Goal: Information Seeking & Learning: Learn about a topic

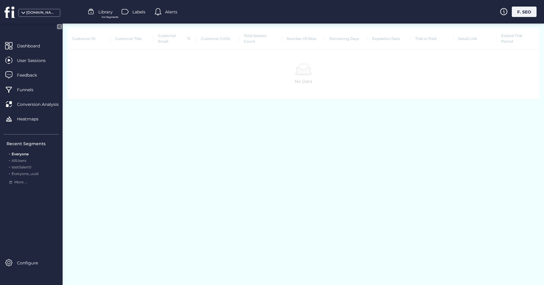
click at [522, 16] on div "F. SEO" at bounding box center [524, 12] width 25 height 10
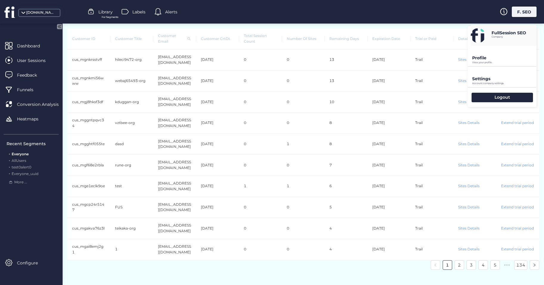
click at [384, 260] on nz-pagination "1 2 3 4 5 ••• 134" at bounding box center [303, 265] width 472 height 10
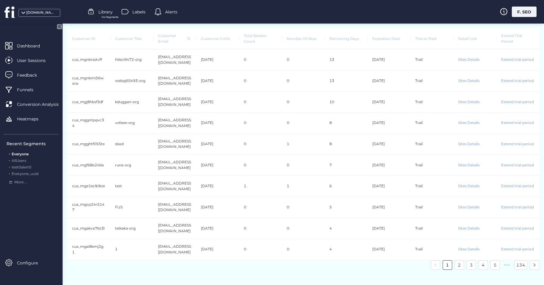
click at [525, 13] on div "F. SEO" at bounding box center [524, 12] width 25 height 10
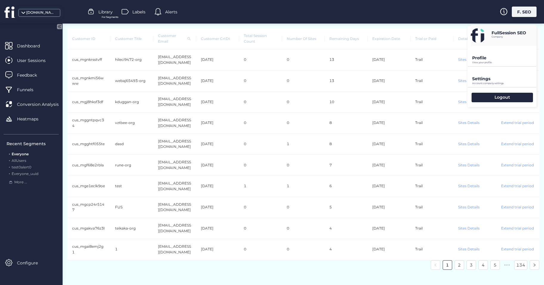
click at [518, 32] on p "FullSession SEO" at bounding box center [509, 32] width 35 height 5
drag, startPoint x: 518, startPoint y: 32, endPoint x: 505, endPoint y: 35, distance: 12.5
click at [505, 35] on p "FullSession SEO" at bounding box center [509, 32] width 35 height 5
drag, startPoint x: 529, startPoint y: 33, endPoint x: 519, endPoint y: 33, distance: 10.7
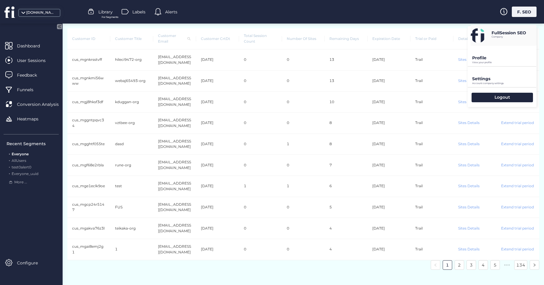
click at [519, 33] on div "FullSession SEO Company" at bounding box center [504, 35] width 66 height 21
drag, startPoint x: 519, startPoint y: 33, endPoint x: 510, endPoint y: 35, distance: 9.1
click at [510, 35] on p "FullSession SEO" at bounding box center [509, 32] width 35 height 5
click at [526, 32] on p "FullSession SEO" at bounding box center [509, 32] width 35 height 5
click at [526, 33] on p "FullSession SEO" at bounding box center [509, 32] width 35 height 5
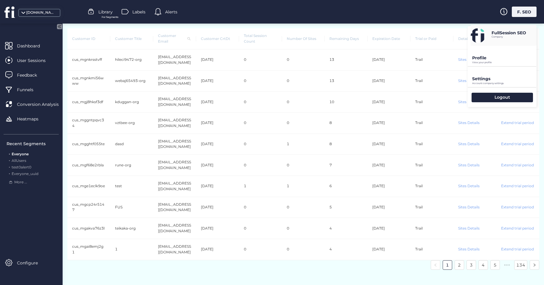
click at [520, 33] on p "FullSession SEO" at bounding box center [509, 32] width 35 height 5
click at [397, 13] on div "[DOMAIN_NAME] Library For Segments Labels Alerts F. SEO" at bounding box center [272, 12] width 544 height 24
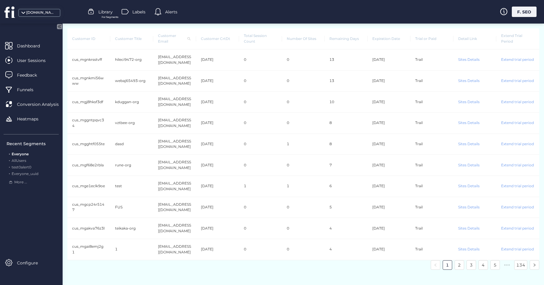
click at [79, 36] on span "Customer ID" at bounding box center [88, 39] width 33 height 6
drag, startPoint x: 79, startPoint y: 36, endPoint x: 174, endPoint y: 42, distance: 95.6
click at [174, 42] on th "Customer Email" at bounding box center [174, 38] width 43 height 21
click at [24, 47] on span "Dashboard" at bounding box center [33, 46] width 32 height 7
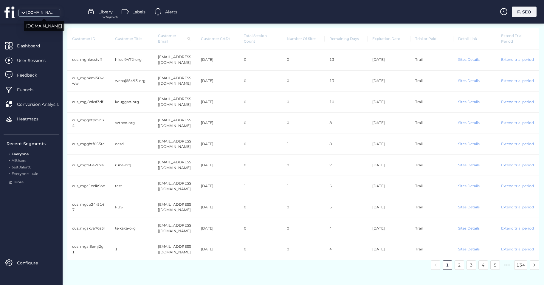
click at [51, 12] on div "[DOMAIN_NAME]" at bounding box center [41, 13] width 30 height 6
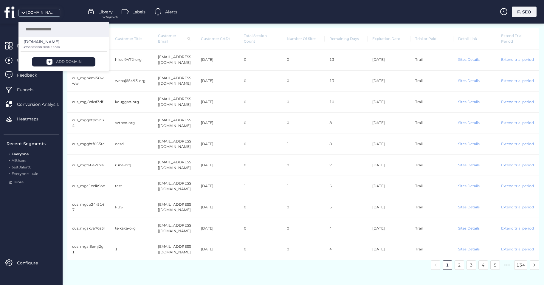
click at [191, 18] on div "[DOMAIN_NAME] Library For Segments Labels Alerts F. SEO" at bounding box center [272, 12] width 544 height 24
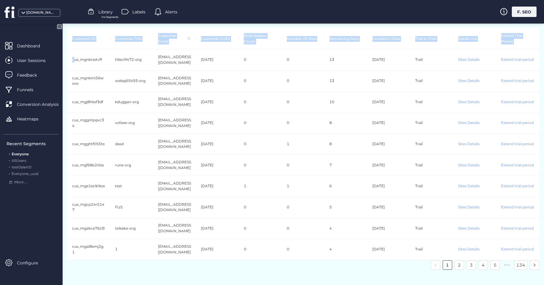
drag, startPoint x: 88, startPoint y: 61, endPoint x: 541, endPoint y: 68, distance: 453.0
click at [541, 68] on div "Customer ID Customer Title Customer Email Customer CrtDt Total Session Count Nu…" at bounding box center [304, 155] width 482 height 262
click at [262, 118] on td "0" at bounding box center [260, 123] width 43 height 21
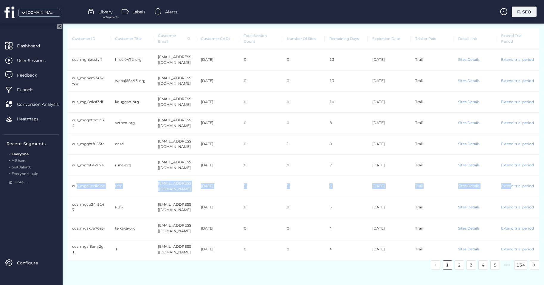
drag, startPoint x: 75, startPoint y: 185, endPoint x: 509, endPoint y: 171, distance: 433.5
click at [509, 176] on tr "cus_mge1eclk9oe test [EMAIL_ADDRESS][DOMAIN_NAME] [DATE] 1 1 6 [DATE] Trail Sit…" at bounding box center [303, 186] width 472 height 21
click at [334, 176] on td "6" at bounding box center [346, 186] width 43 height 21
click at [465, 59] on td "Sites Details" at bounding box center [475, 60] width 43 height 21
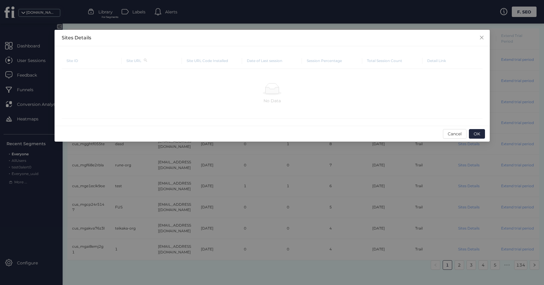
click at [214, 183] on nz-modal-container "Sites Details Site ID Site URL Site URL Code Installed Date of Last session Ses…" at bounding box center [272, 142] width 544 height 285
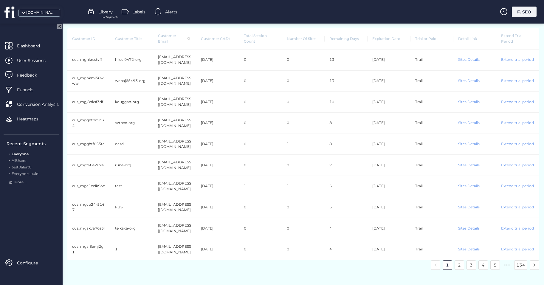
click at [513, 58] on td "Extend trial period" at bounding box center [518, 60] width 43 height 21
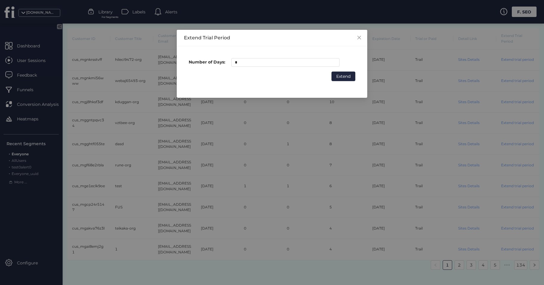
click at [191, 156] on nz-modal-container "Extend Trial Period Number of Days: * Extend" at bounding box center [272, 142] width 544 height 285
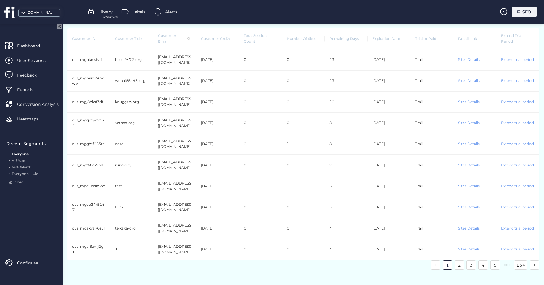
drag, startPoint x: 423, startPoint y: 58, endPoint x: 409, endPoint y: 57, distance: 13.7
click at [409, 57] on tr "cus_mgnkrsstvff hileci9472-org [EMAIL_ADDRESS][DOMAIN_NAME] [DATE] 0 0 13 [DATE…" at bounding box center [303, 60] width 472 height 21
drag, startPoint x: 409, startPoint y: 57, endPoint x: 352, endPoint y: 71, distance: 58.5
click at [352, 71] on td "13" at bounding box center [346, 81] width 43 height 21
click at [465, 56] on td "Sites Details" at bounding box center [475, 60] width 43 height 21
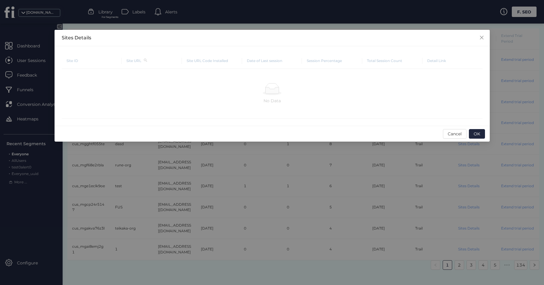
click at [174, 207] on nz-modal-container "Sites Details Site ID Site URL Site URL Code Installed Date of Last session Ses…" at bounding box center [272, 142] width 544 height 285
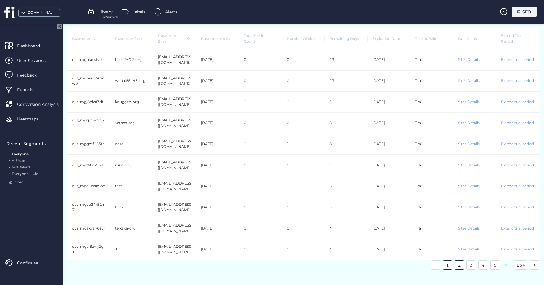
click at [458, 261] on link "2" at bounding box center [459, 265] width 9 height 9
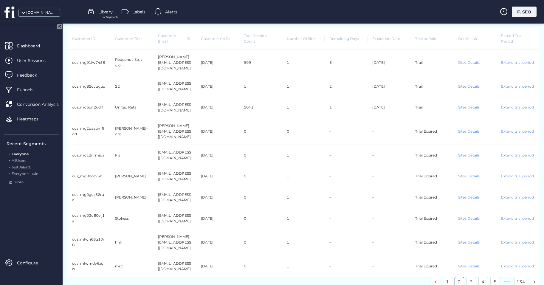
click at [474, 100] on td "Sites Details" at bounding box center [475, 107] width 43 height 21
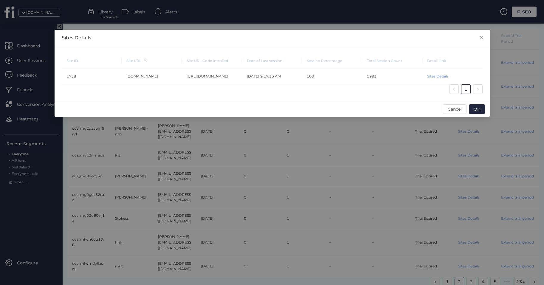
click at [215, 78] on td "[URL][DOMAIN_NAME]" at bounding box center [212, 77] width 60 height 16
click at [215, 77] on td "[URL][DOMAIN_NAME]" at bounding box center [212, 77] width 60 height 16
drag, startPoint x: 215, startPoint y: 77, endPoint x: 281, endPoint y: 87, distance: 66.7
click at [281, 87] on nz-pagination "1" at bounding box center [272, 89] width 421 height 10
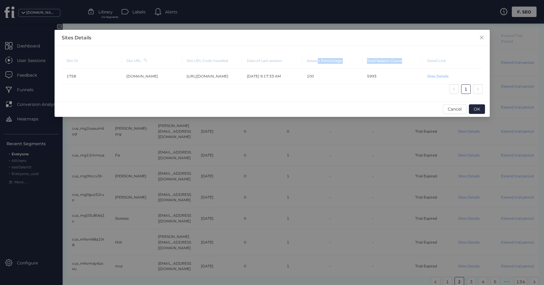
drag, startPoint x: 401, startPoint y: 61, endPoint x: 318, endPoint y: 62, distance: 82.6
click at [318, 62] on tr "Site ID Site URL Site URL Code Installed Date of Last session Session Percentag…" at bounding box center [272, 61] width 421 height 16
drag, startPoint x: 318, startPoint y: 62, endPoint x: 370, endPoint y: 95, distance: 61.4
click at [370, 95] on div "Site ID Site URL Site URL Code Installed Date of Last session Session Percentag…" at bounding box center [272, 73] width 435 height 55
click at [480, 39] on icon "Close" at bounding box center [482, 38] width 4 height 4
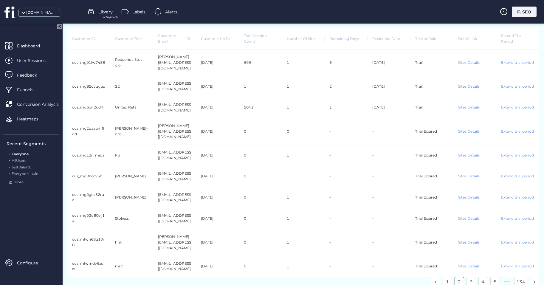
drag, startPoint x: 276, startPoint y: 115, endPoint x: 63, endPoint y: 139, distance: 214.9
click at [63, 139] on div "Customer ID Customer Title Customer Email Customer CrtDt Total Session Count Nu…" at bounding box center [304, 155] width 482 height 262
click at [473, 57] on td "Sites Details" at bounding box center [475, 63] width 43 height 27
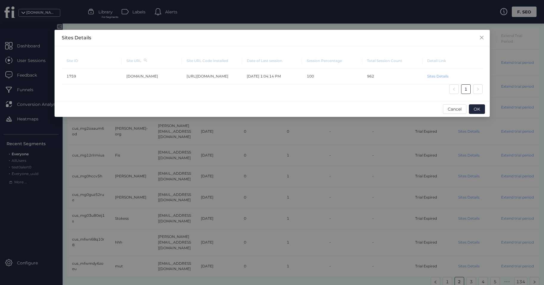
click at [330, 168] on nz-modal-container "Sites Details Site ID Site URL Site URL Code Installed Date of Last session Ses…" at bounding box center [272, 142] width 544 height 285
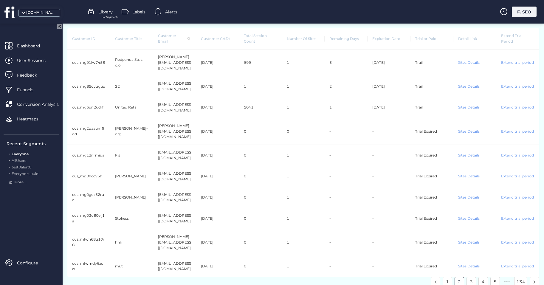
click at [470, 100] on td "Sites Details" at bounding box center [475, 107] width 43 height 21
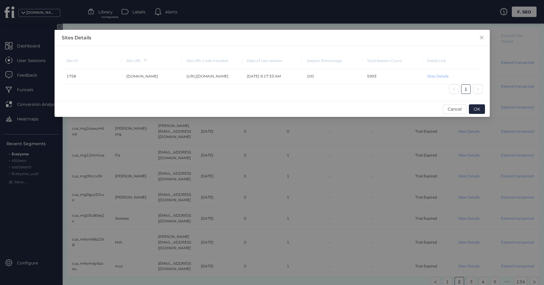
drag, startPoint x: 274, startPoint y: 144, endPoint x: 270, endPoint y: 140, distance: 6.1
click at [274, 144] on nz-modal-container "Sites Details Site ID Site URL Site URL Code Installed Date of Last session Ses…" at bounding box center [272, 142] width 544 height 285
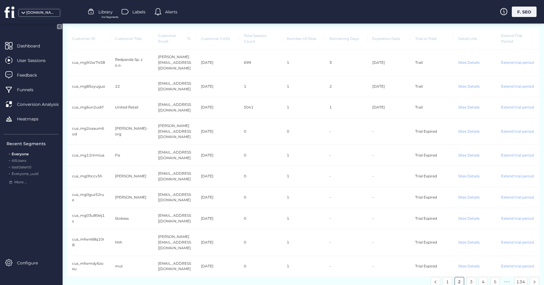
click at [474, 102] on td "Sites Details" at bounding box center [475, 107] width 43 height 21
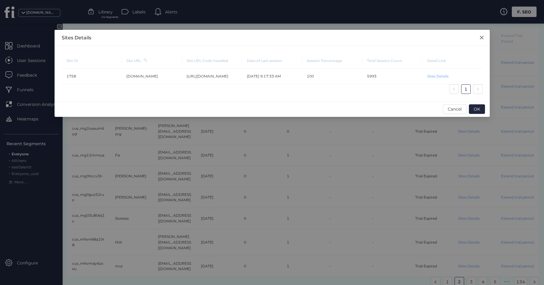
click at [482, 38] on icon "Close" at bounding box center [482, 38] width 4 height 4
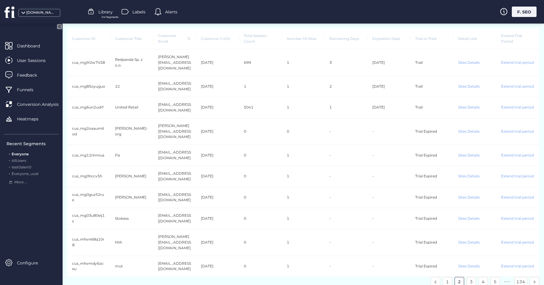
click at [471, 58] on td "Sites Details" at bounding box center [475, 63] width 43 height 27
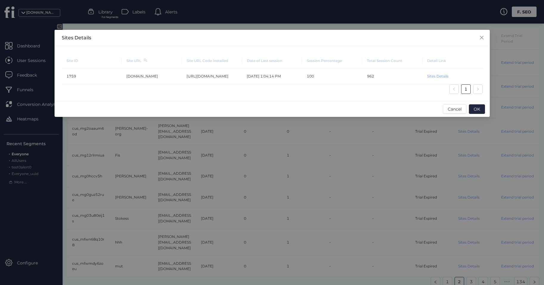
drag, startPoint x: 346, startPoint y: 180, endPoint x: 349, endPoint y: 178, distance: 3.1
click at [347, 180] on nz-modal-container "Sites Details Site ID Site URL Site URL Code Installed Date of Last session Ses…" at bounding box center [272, 142] width 544 height 285
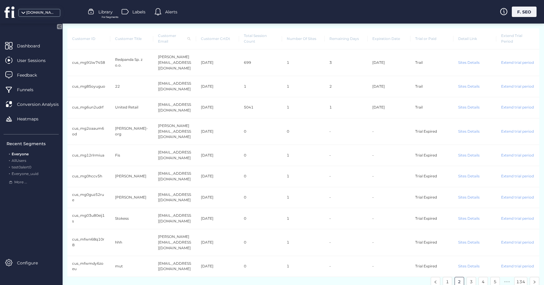
click at [515, 58] on td "Extend trial period" at bounding box center [518, 63] width 43 height 27
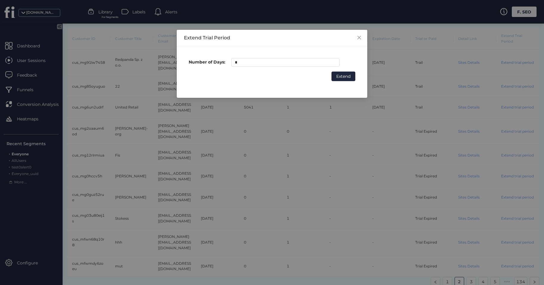
click at [406, 40] on nz-modal-container "Extend Trial Period Number of Days: * Extend" at bounding box center [272, 142] width 544 height 285
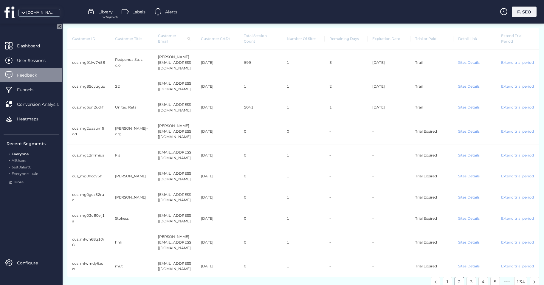
click at [33, 71] on div "Feedback" at bounding box center [31, 75] width 62 height 15
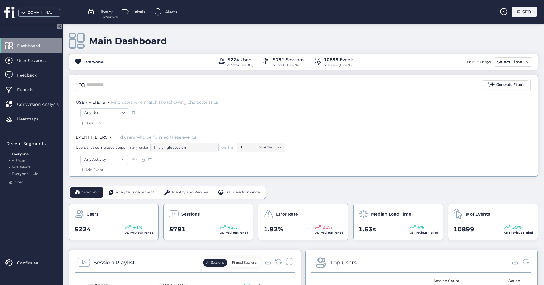
scroll to position [89, 0]
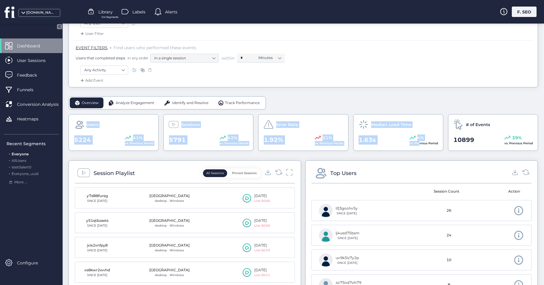
drag, startPoint x: 75, startPoint y: 125, endPoint x: 417, endPoint y: 145, distance: 342.6
click at [417, 145] on div "Users 5224 41% vs. Previous Period Sessions 5791 42% vs. Previous Period Error …" at bounding box center [304, 132] width 470 height 37
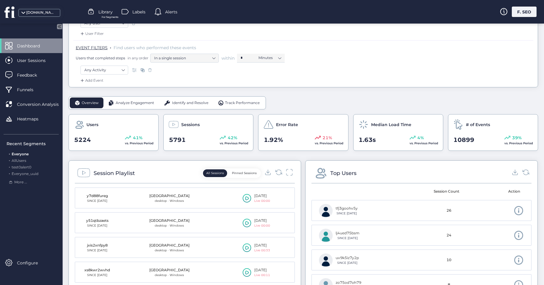
drag, startPoint x: 417, startPoint y: 145, endPoint x: 390, endPoint y: 154, distance: 28.4
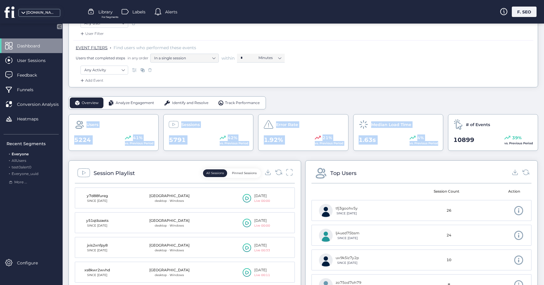
drag, startPoint x: 437, startPoint y: 143, endPoint x: 77, endPoint y: 121, distance: 360.6
click at [77, 121] on div "Users 5224 41% vs. Previous Period Sessions 5791 42% vs. Previous Period Error …" at bounding box center [304, 132] width 470 height 37
click at [207, 134] on div "Sessions 5791 42% vs. Previous Period" at bounding box center [208, 132] width 90 height 37
drag, startPoint x: 437, startPoint y: 144, endPoint x: 83, endPoint y: 124, distance: 353.6
click at [83, 124] on div "Users 5224 41% vs. Previous Period Sessions 5791 42% vs. Previous Period Error …" at bounding box center [304, 132] width 470 height 37
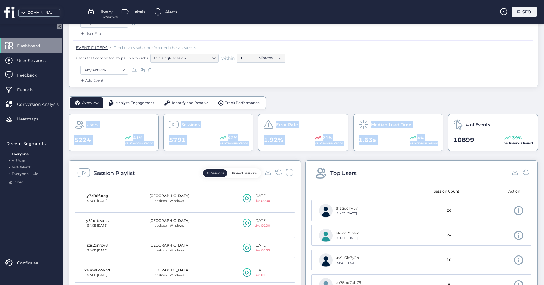
scroll to position [119, 0]
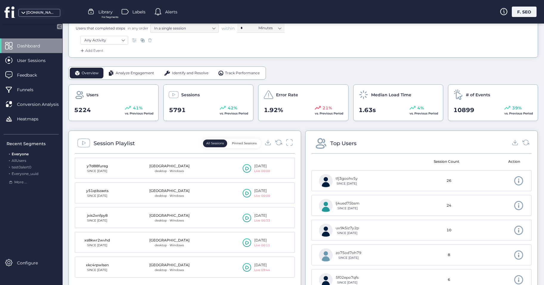
click at [355, 136] on div "Top Users Session Count Action tfj3goohv5y SINCE Aug 13 26 lj4ued75bsm SINCE Se…" at bounding box center [421, 216] width 233 height 171
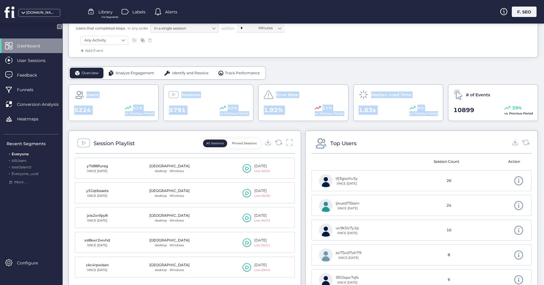
drag, startPoint x: 435, startPoint y: 114, endPoint x: 69, endPoint y: 91, distance: 366.3
click at [69, 91] on div "Users 5224 41% vs. Previous Period Sessions 5791 42% vs. Previous Period Error …" at bounding box center [304, 102] width 470 height 37
click at [388, 107] on div "1.63s 4% vs. Previous Period" at bounding box center [398, 110] width 80 height 11
drag, startPoint x: 436, startPoint y: 112, endPoint x: 78, endPoint y: 88, distance: 359.3
click at [78, 88] on div "Users 5224 41% vs. Previous Period Sessions 5791 42% vs. Previous Period Error …" at bounding box center [304, 102] width 470 height 37
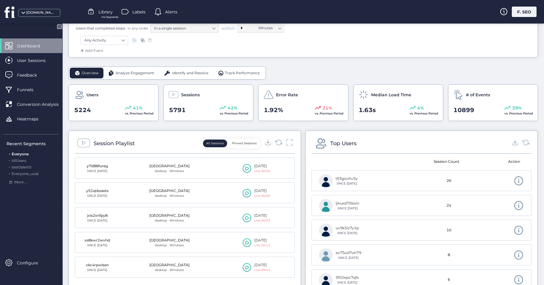
drag, startPoint x: 78, startPoint y: 88, endPoint x: 188, endPoint y: 130, distance: 117.5
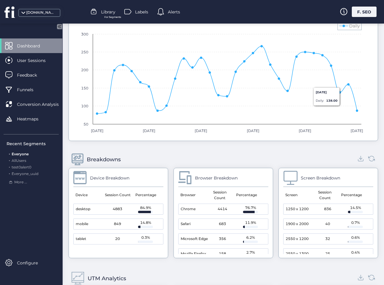
scroll to position [306, 0]
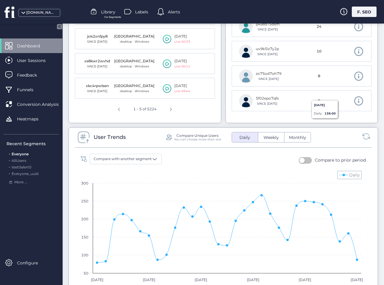
click at [362, 135] on icon at bounding box center [366, 136] width 8 height 8
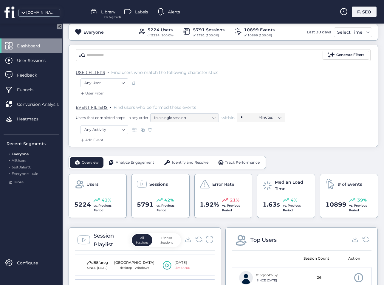
scroll to position [0, 0]
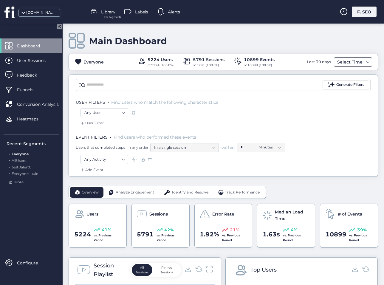
click at [353, 59] on div "Select Time" at bounding box center [350, 61] width 28 height 7
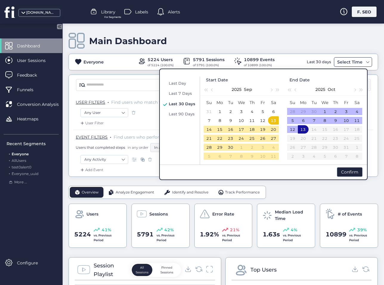
click at [359, 63] on div "Select Time" at bounding box center [350, 61] width 28 height 7
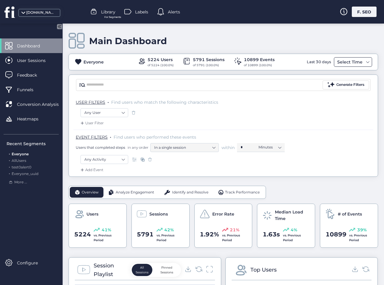
click at [358, 63] on div "Select Time" at bounding box center [350, 61] width 28 height 7
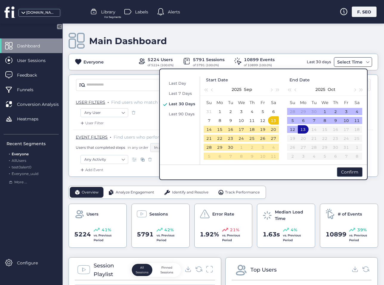
click at [358, 63] on div "Select Time" at bounding box center [350, 61] width 28 height 7
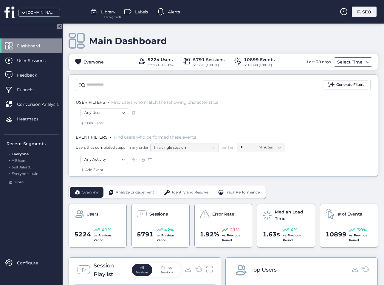
click at [343, 61] on div "Select Time" at bounding box center [350, 61] width 28 height 7
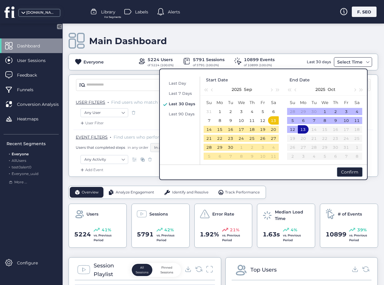
click at [347, 61] on div "Select Time" at bounding box center [350, 61] width 28 height 7
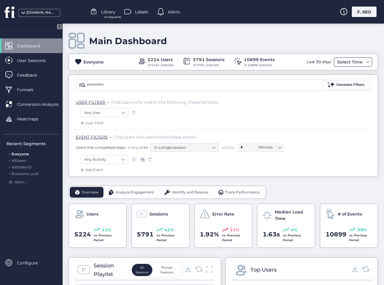
click at [342, 64] on div "Select Time" at bounding box center [350, 61] width 28 height 7
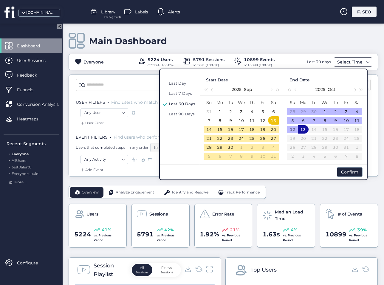
click at [345, 63] on div "Select Time" at bounding box center [350, 61] width 28 height 7
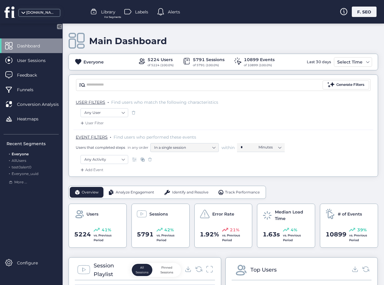
drag, startPoint x: 298, startPoint y: 190, endPoint x: 298, endPoint y: 194, distance: 4.5
click at [356, 58] on div "Select Time" at bounding box center [353, 62] width 38 height 10
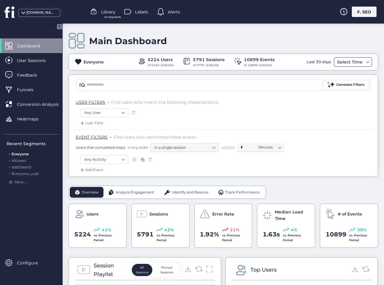
click at [352, 61] on div "Select Time" at bounding box center [350, 61] width 28 height 7
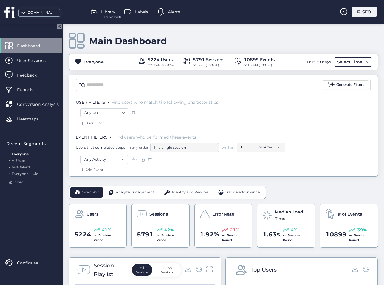
click at [343, 61] on div "Select Time" at bounding box center [350, 61] width 28 height 7
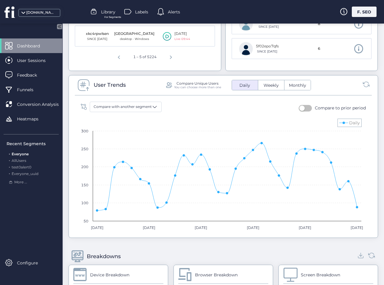
scroll to position [328, 0]
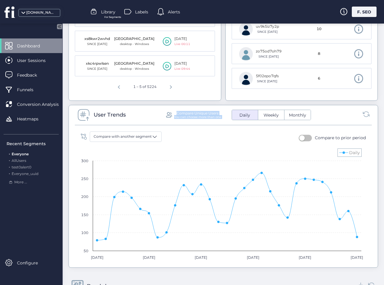
drag, startPoint x: 174, startPoint y: 112, endPoint x: 226, endPoint y: 113, distance: 52.2
click at [226, 113] on div "Compare Unique Users You can choose more than one Daily Weekly Monthly" at bounding box center [238, 115] width 146 height 10
drag, startPoint x: 226, startPoint y: 113, endPoint x: 241, endPoint y: 120, distance: 16.5
click at [241, 120] on mat-button-toggle-group "Daily Weekly Monthly" at bounding box center [271, 115] width 79 height 10
click at [267, 115] on span "Weekly" at bounding box center [271, 115] width 22 height 6
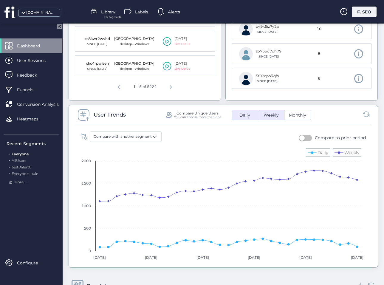
click at [289, 115] on span "Monthly" at bounding box center [297, 115] width 24 height 6
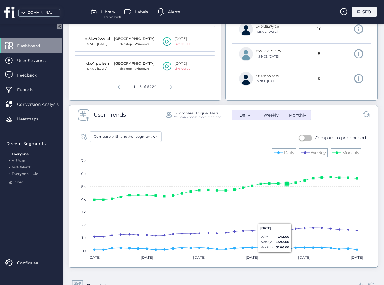
click at [289, 248] on icon at bounding box center [287, 249] width 6 height 6
click at [289, 250] on icon at bounding box center [287, 249] width 4 height 4
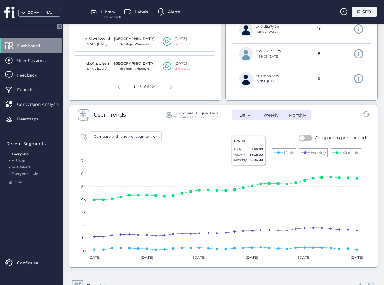
click at [237, 115] on span "Daily" at bounding box center [245, 115] width 18 height 6
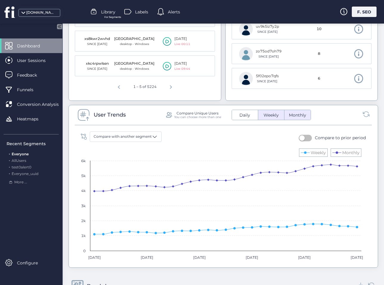
click at [271, 116] on span "Weekly" at bounding box center [271, 115] width 22 height 6
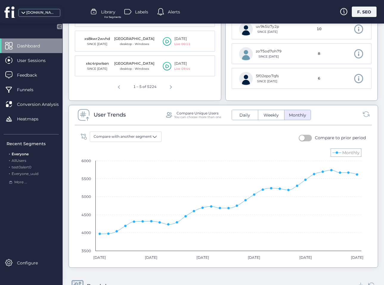
click at [292, 115] on span "Monthly" at bounding box center [297, 115] width 24 height 6
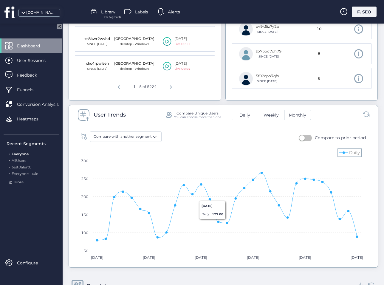
click at [240, 115] on span "Daily" at bounding box center [245, 115] width 18 height 6
click at [244, 115] on span "Daily" at bounding box center [245, 115] width 18 height 6
click at [244, 114] on span "Daily" at bounding box center [245, 115] width 18 height 6
click at [273, 118] on span "Weekly" at bounding box center [271, 115] width 22 height 6
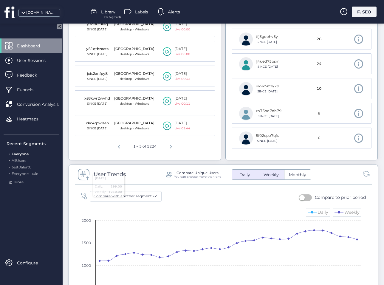
scroll to position [298, 0]
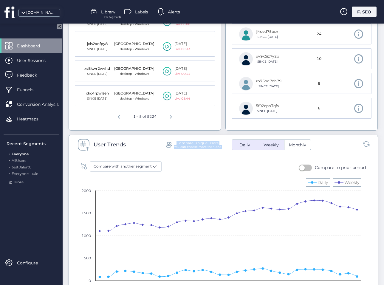
drag, startPoint x: 166, startPoint y: 148, endPoint x: 297, endPoint y: 152, distance: 131.6
click at [297, 152] on div "User Trends Compare Unique Users You can choose more than one Daily Weekly Mont…" at bounding box center [223, 146] width 297 height 17
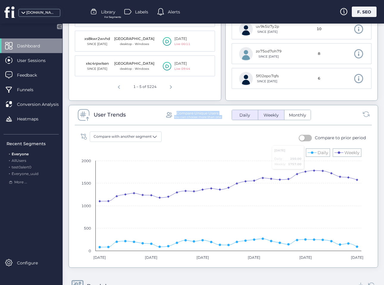
click at [301, 137] on span "button" at bounding box center [301, 137] width 5 height 5
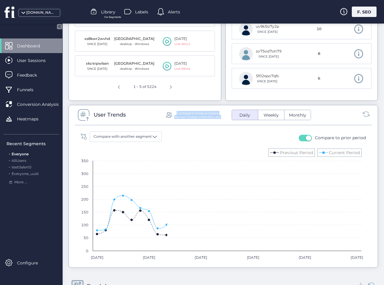
click at [274, 118] on button "Weekly" at bounding box center [271, 115] width 26 height 10
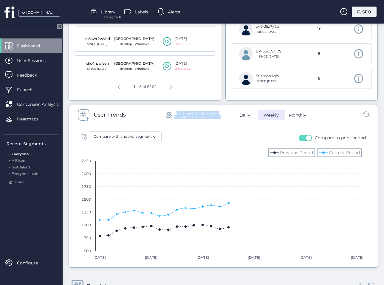
drag, startPoint x: 274, startPoint y: 118, endPoint x: 248, endPoint y: 118, distance: 25.6
click at [248, 118] on button "Daily" at bounding box center [245, 115] width 26 height 10
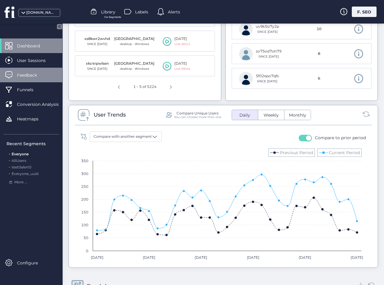
click at [30, 77] on span "Feedback" at bounding box center [31, 75] width 29 height 7
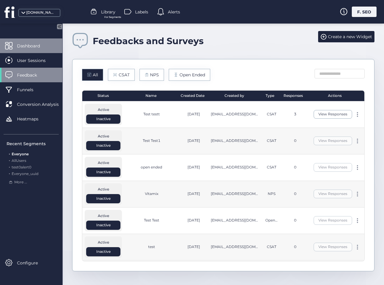
click at [33, 47] on span "Dashboard" at bounding box center [33, 46] width 32 height 7
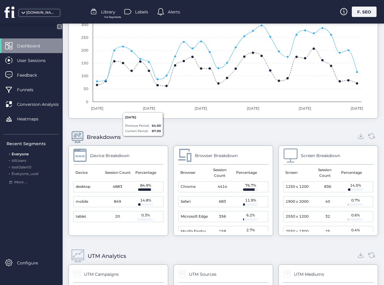
scroll to position [358, 0]
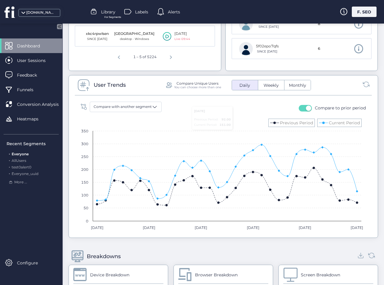
click at [357, 84] on div "Compare Unique Users You can choose more than one Daily Weekly Monthly" at bounding box center [267, 85] width 205 height 10
click at [362, 85] on icon at bounding box center [366, 84] width 8 height 8
